Goal: Task Accomplishment & Management: Manage account settings

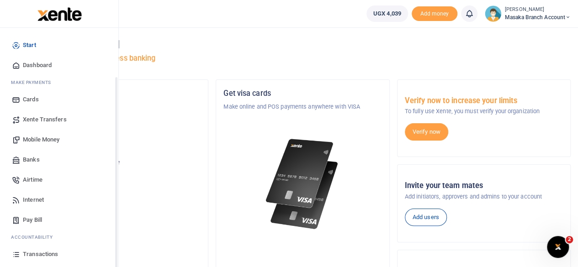
scroll to position [58, 0]
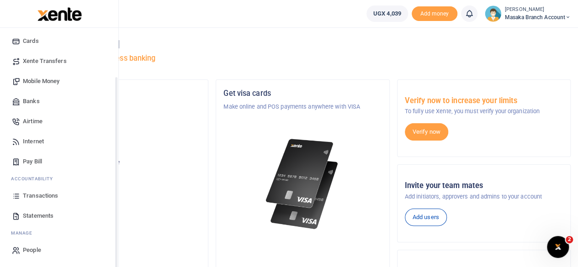
click at [116, 254] on div "Start Dashboard M ake Payments Cards Xente Transfers Mobile Money Banks Airtime…" at bounding box center [59, 118] width 118 height 298
click at [47, 194] on span "Transactions" at bounding box center [40, 195] width 35 height 9
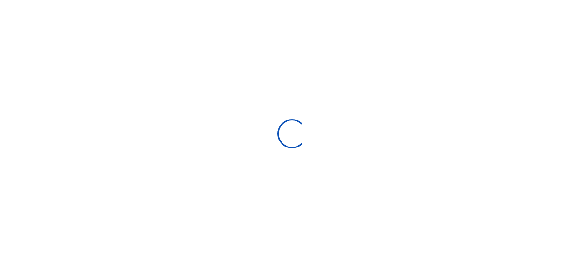
select select
type input "[DATE] - [DATE]"
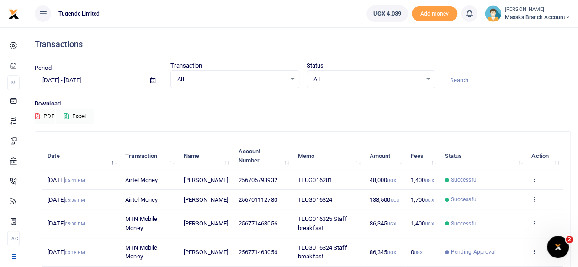
click at [537, 222] on td "View details Send again" at bounding box center [544, 224] width 37 height 28
click at [533, 221] on icon at bounding box center [534, 223] width 6 height 6
click at [503, 189] on link "View details" at bounding box center [501, 189] width 72 height 13
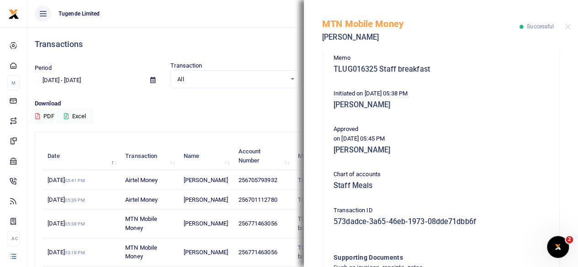
scroll to position [289, 0]
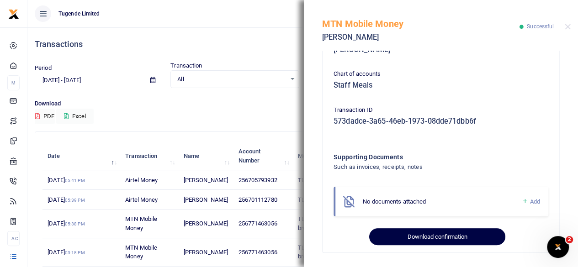
click at [449, 243] on button "Download confirmation" at bounding box center [437, 236] width 136 height 17
